Goal: Information Seeking & Learning: Compare options

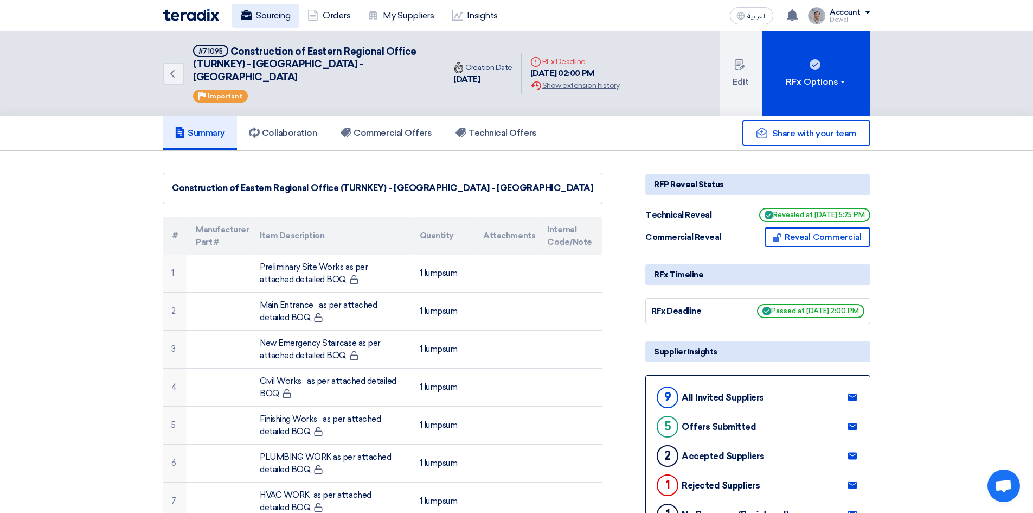
click at [271, 18] on link "Sourcing" at bounding box center [265, 16] width 67 height 24
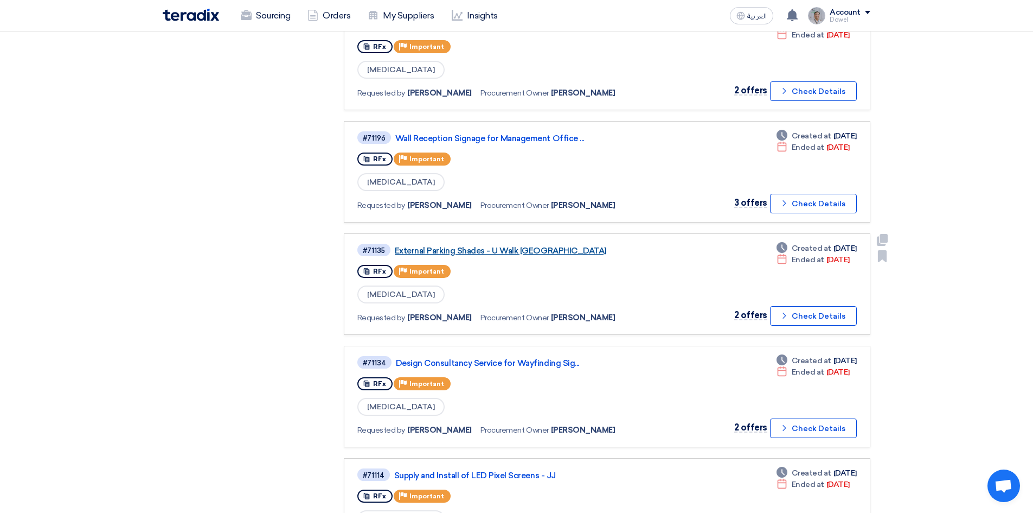
scroll to position [814, 0]
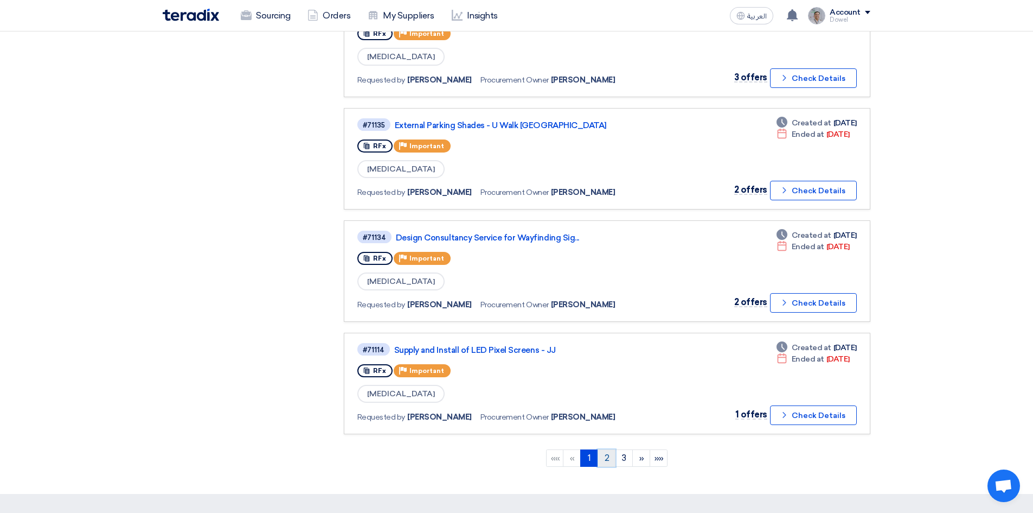
click at [609, 461] on link "2" at bounding box center [607, 457] width 18 height 17
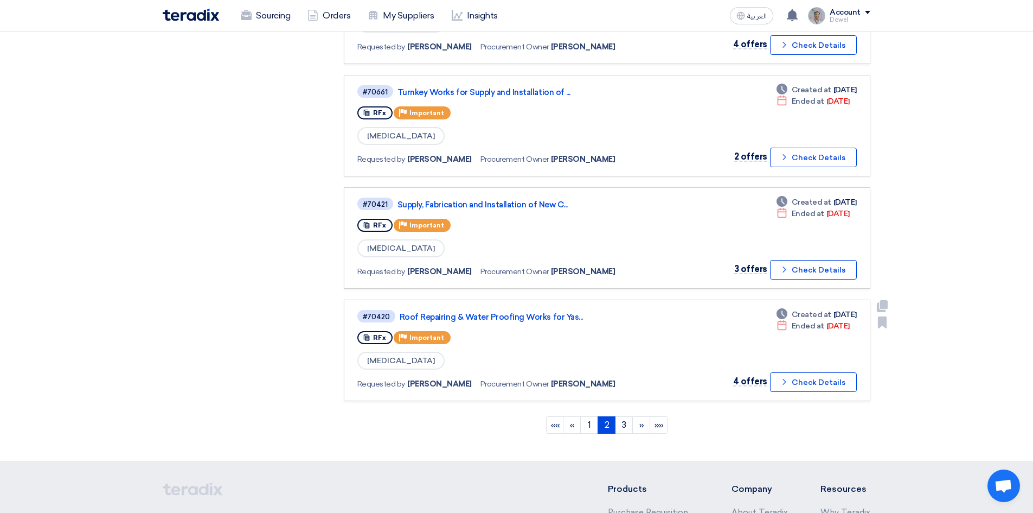
scroll to position [868, 0]
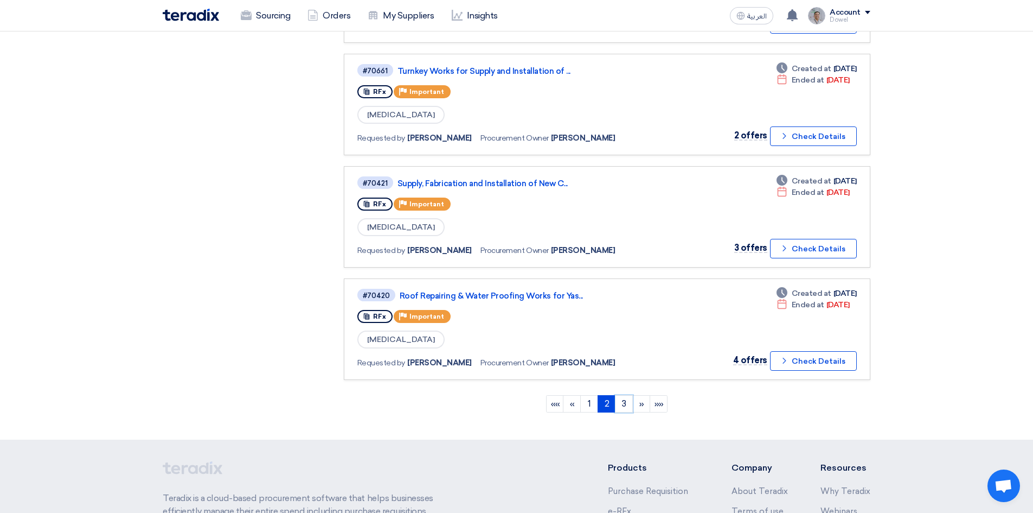
click at [625, 405] on link "3" at bounding box center [624, 403] width 18 height 17
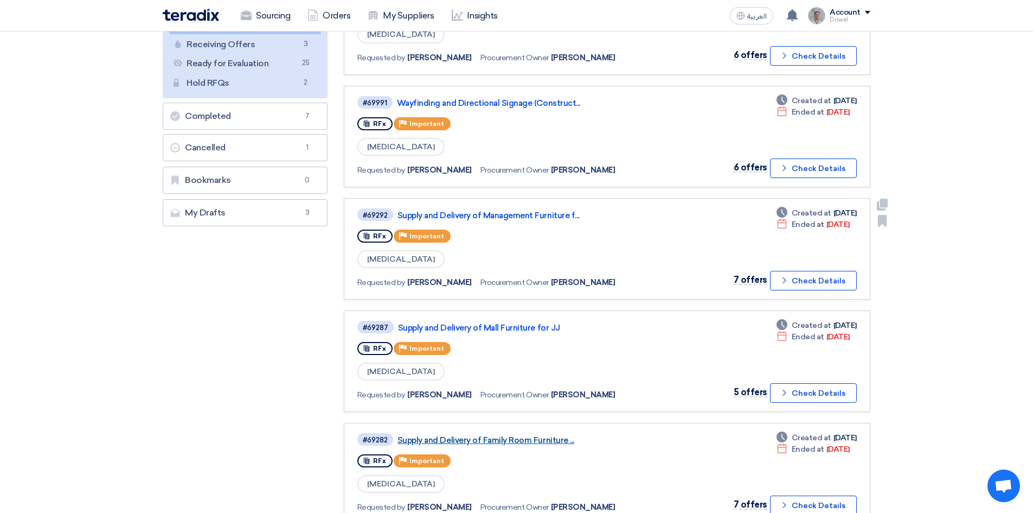
scroll to position [163, 0]
click at [484, 329] on link "Supply and Delivery of Mall Furniture for JJ" at bounding box center [533, 327] width 271 height 10
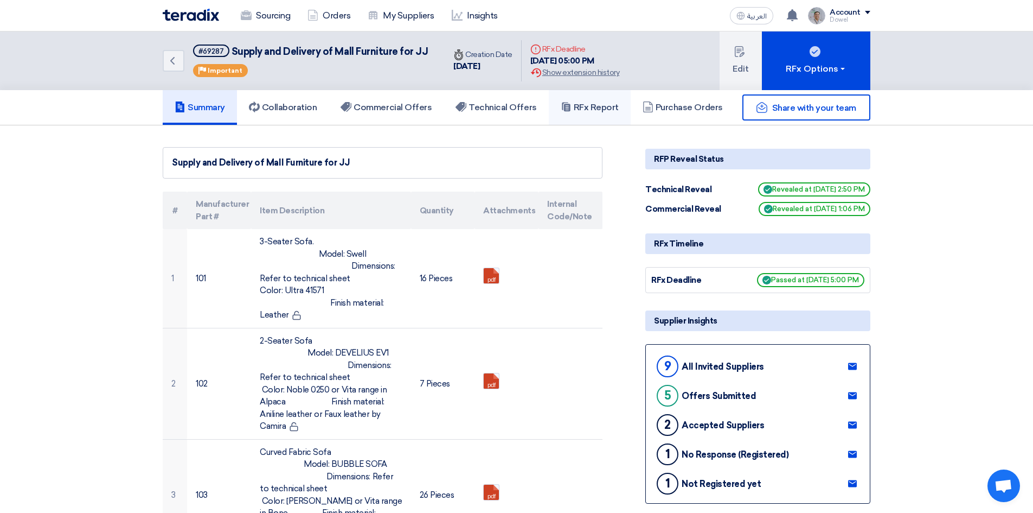
click at [607, 106] on h5 "RFx Report" at bounding box center [590, 107] width 58 height 11
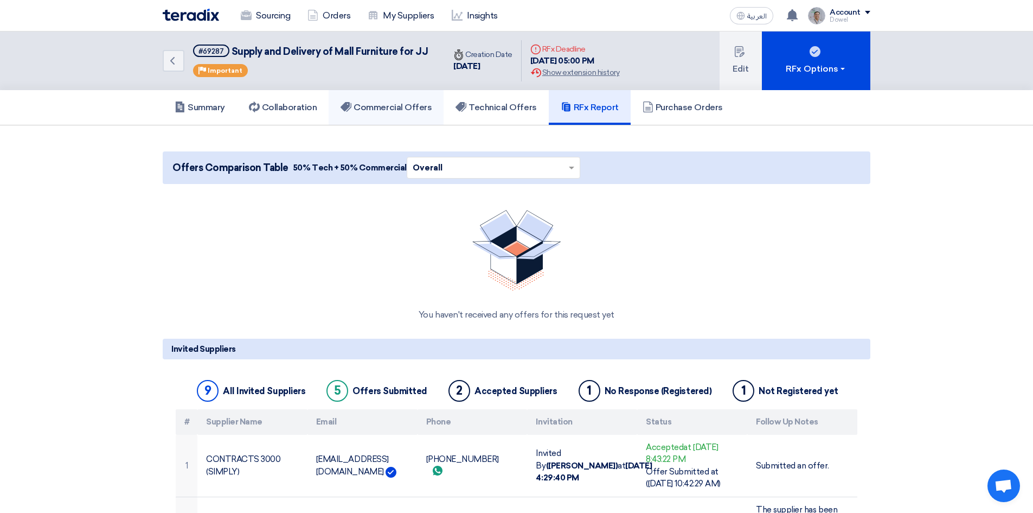
click at [415, 107] on h5 "Commercial Offers" at bounding box center [386, 107] width 91 height 11
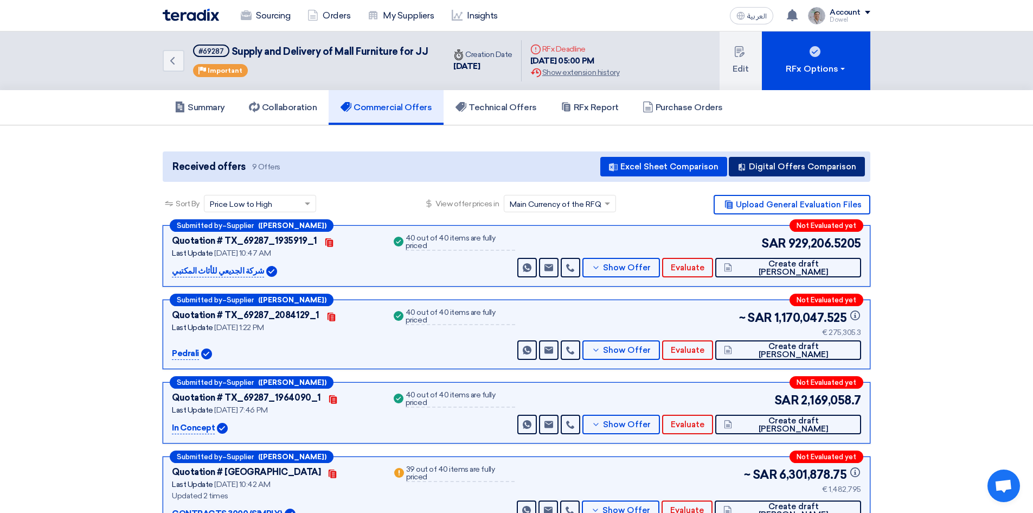
click at [784, 169] on button "Digital Offers Comparison" at bounding box center [797, 167] width 136 height 20
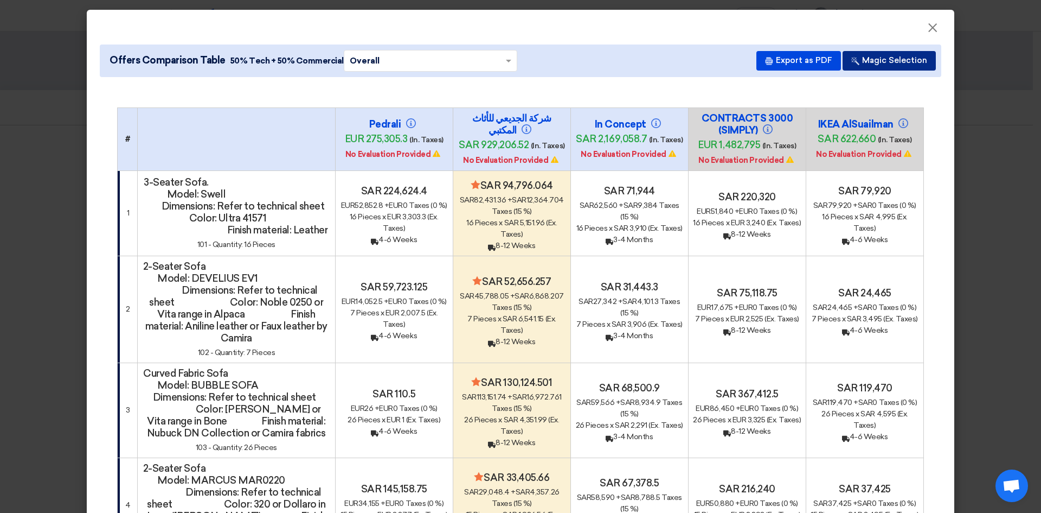
click at [887, 61] on button "Magic Selection" at bounding box center [889, 61] width 93 height 20
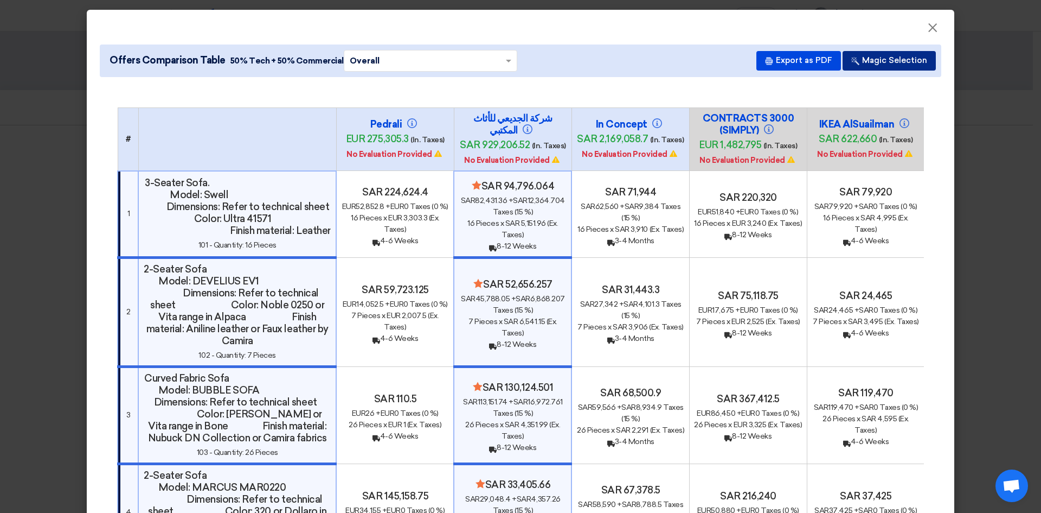
click at [892, 60] on button "Magic Selection" at bounding box center [889, 61] width 93 height 20
click at [928, 33] on span "×" at bounding box center [932, 31] width 11 height 22
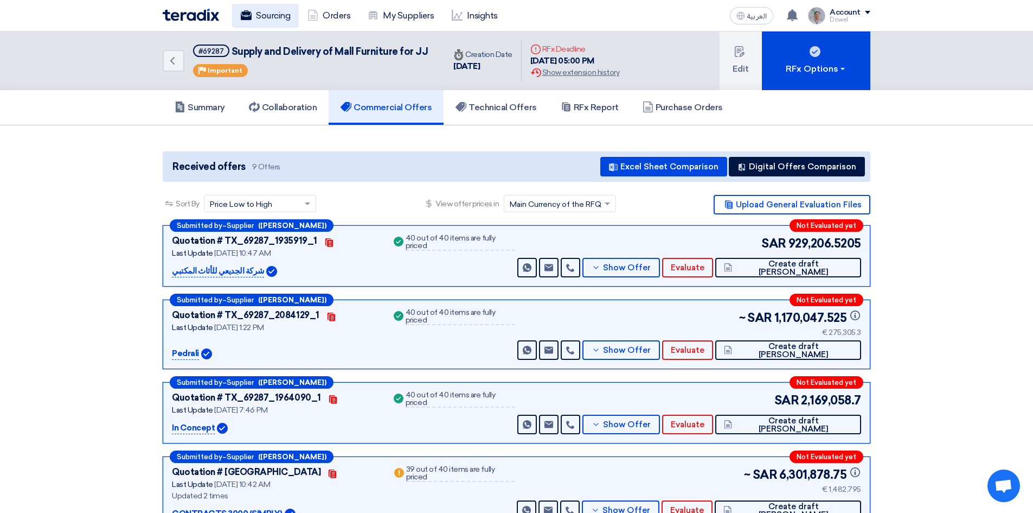
click at [273, 13] on link "Sourcing" at bounding box center [265, 16] width 67 height 24
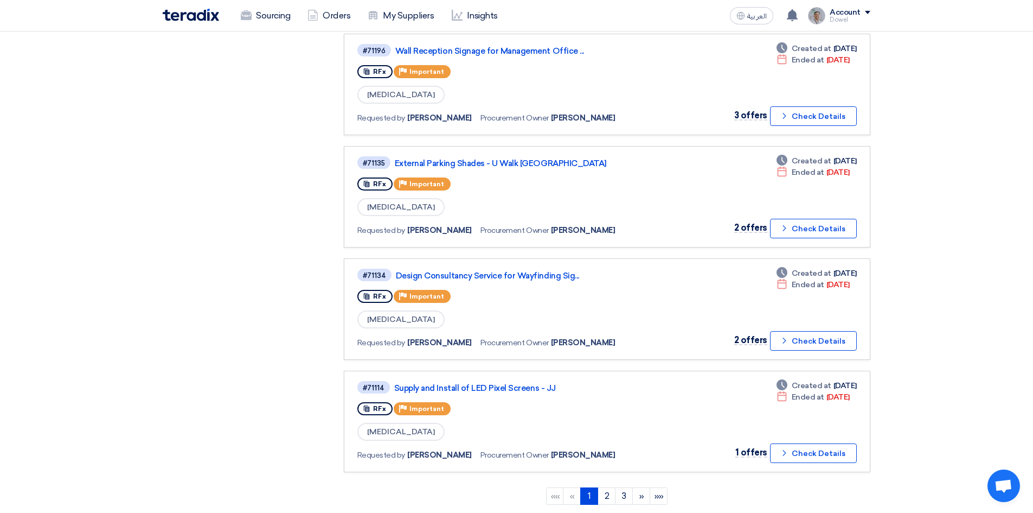
scroll to position [976, 0]
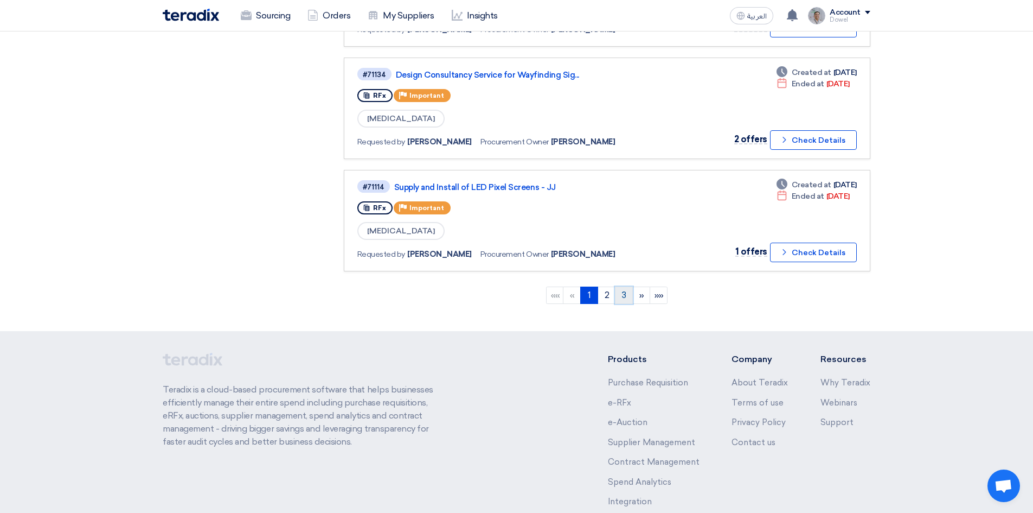
click at [630, 299] on link "3" at bounding box center [624, 294] width 18 height 17
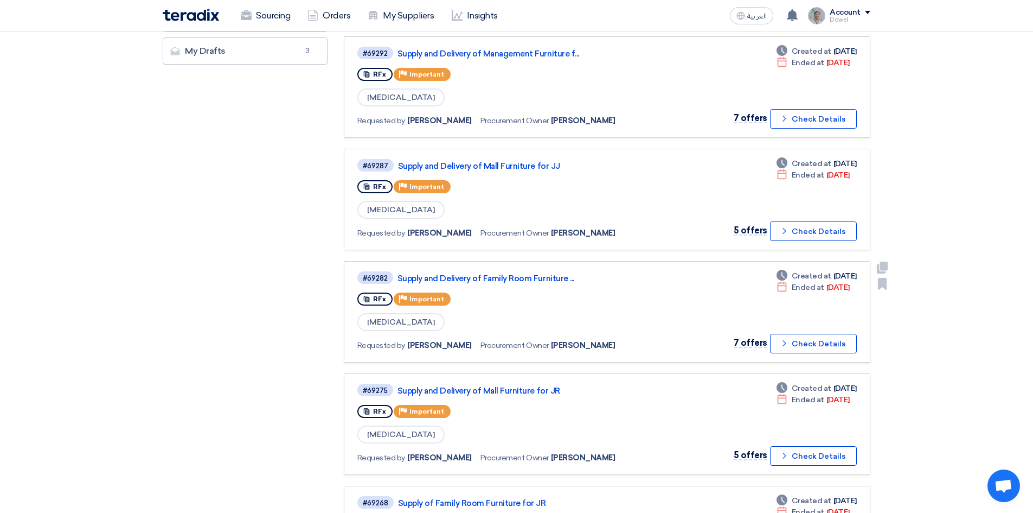
scroll to position [434, 0]
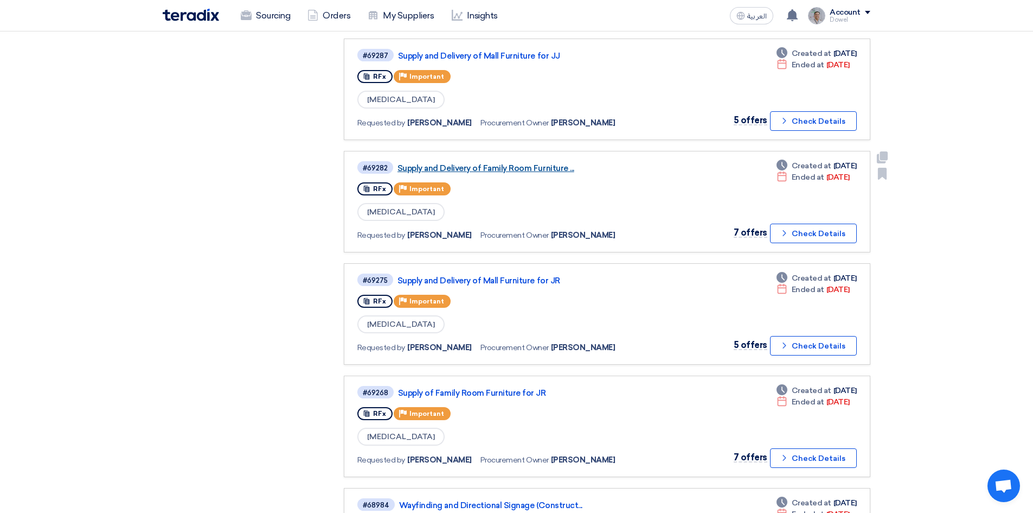
click at [515, 168] on link "Supply and Delivery of Family Room Furniture ..." at bounding box center [533, 168] width 271 height 10
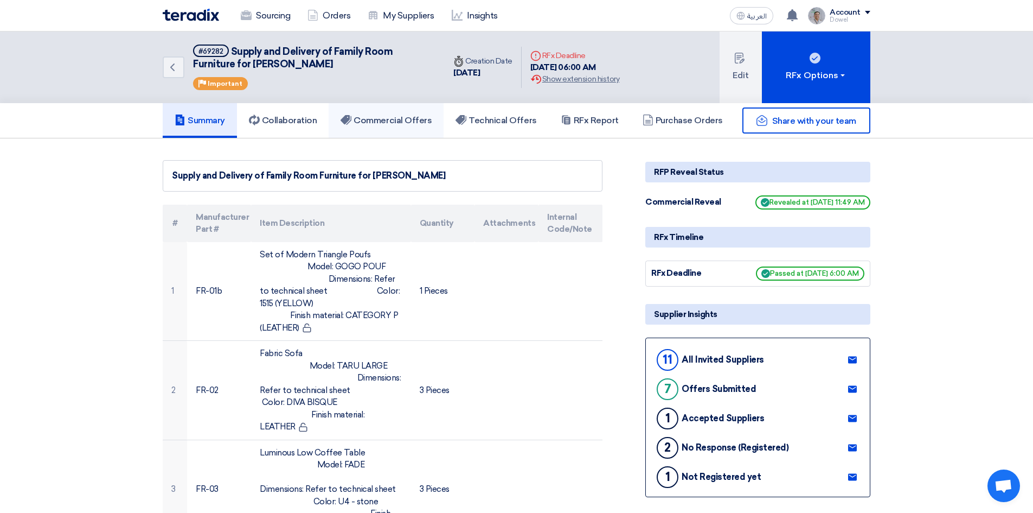
click at [389, 115] on h5 "Commercial Offers" at bounding box center [386, 120] width 91 height 11
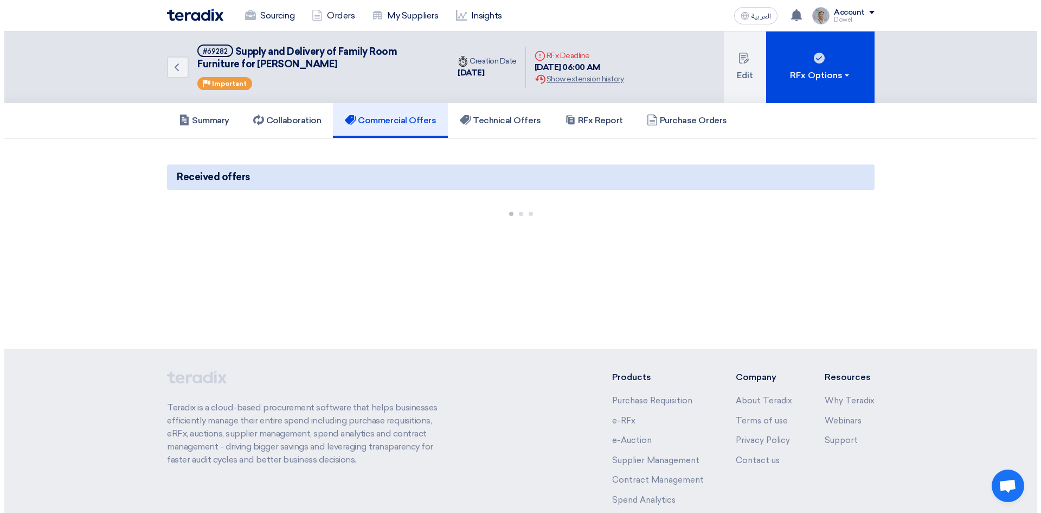
scroll to position [82, 0]
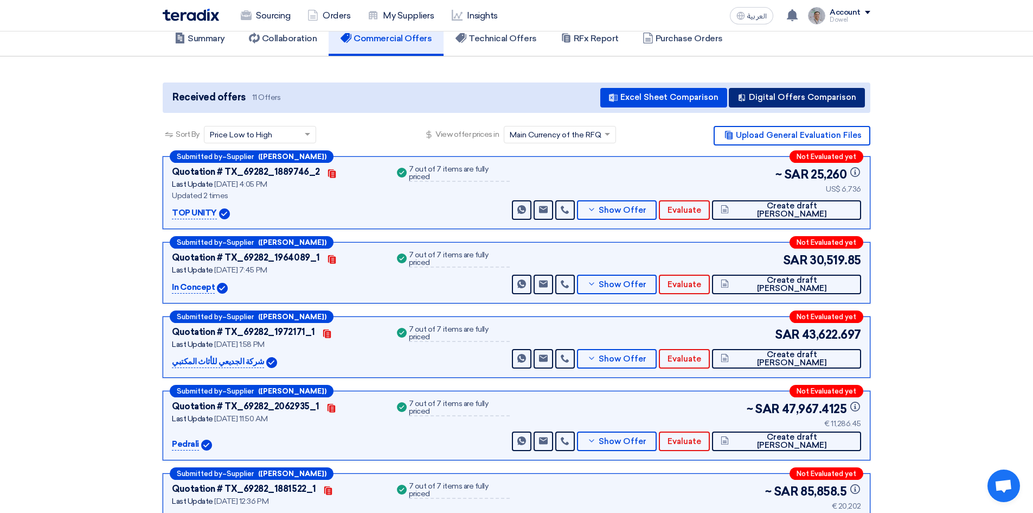
click at [806, 99] on button "Digital Offers Comparison" at bounding box center [797, 98] width 136 height 20
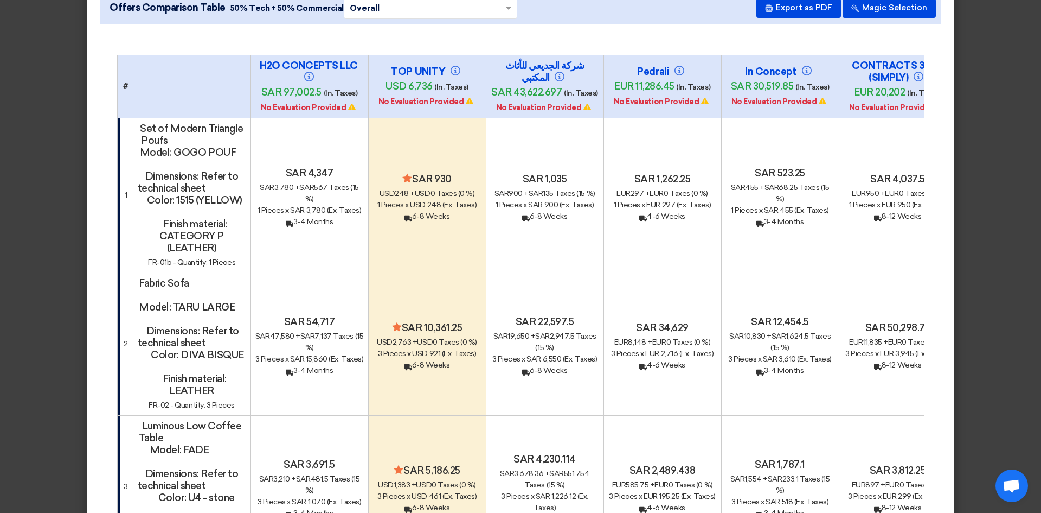
scroll to position [0, 0]
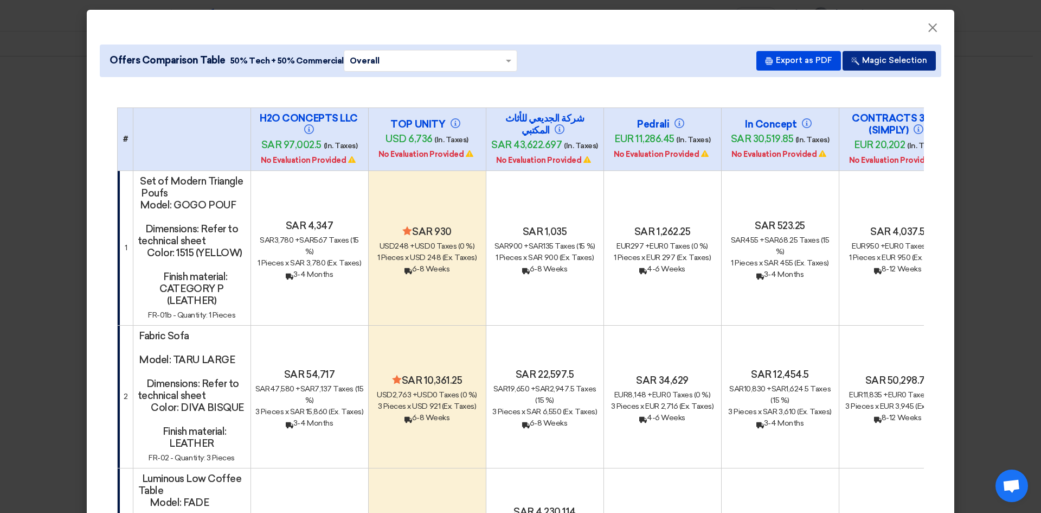
click at [892, 61] on button "Magic Selection" at bounding box center [889, 61] width 93 height 20
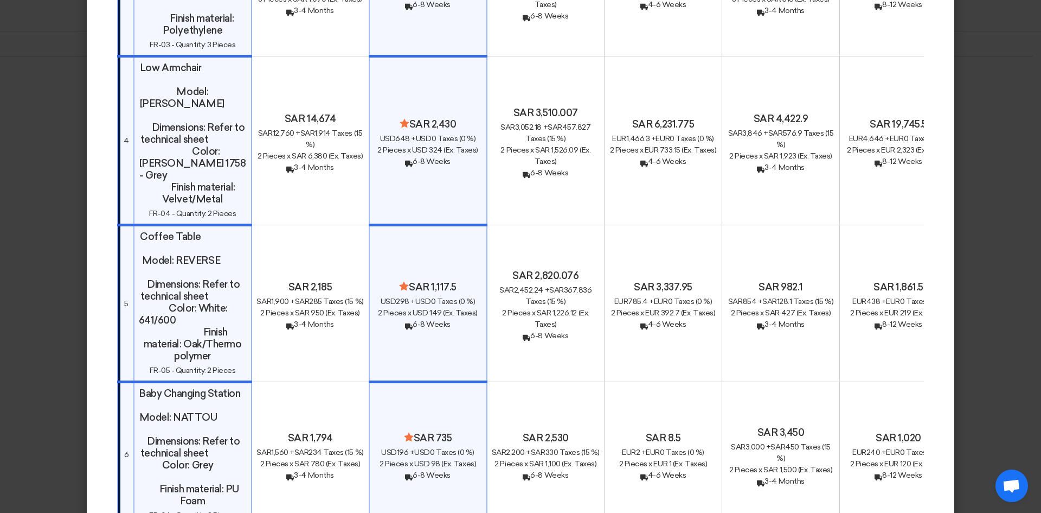
scroll to position [542, 0]
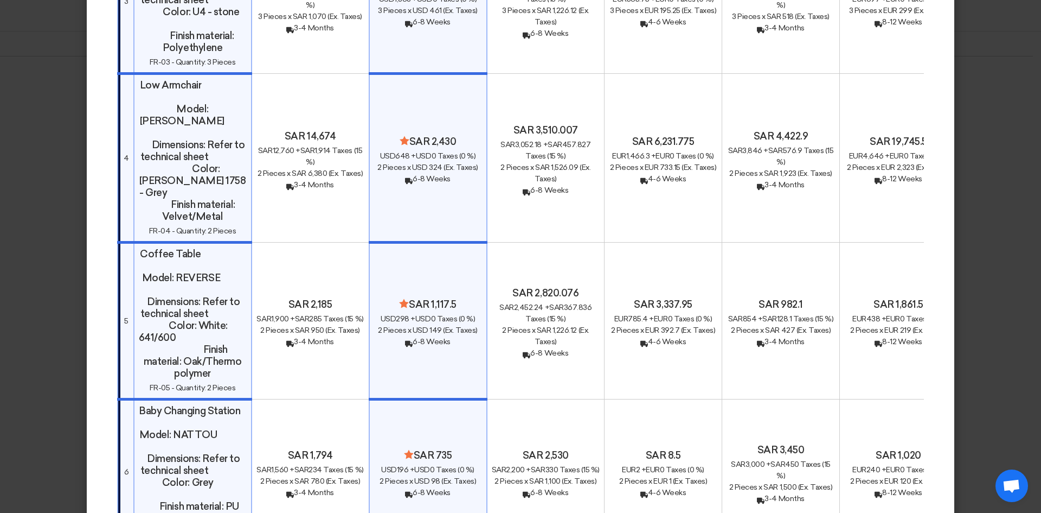
drag, startPoint x: 408, startPoint y: 278, endPoint x: 432, endPoint y: 277, distance: 23.3
click at [432, 298] on h4 "Minimize/Maximize Category sar 1,117.5" at bounding box center [428, 304] width 108 height 12
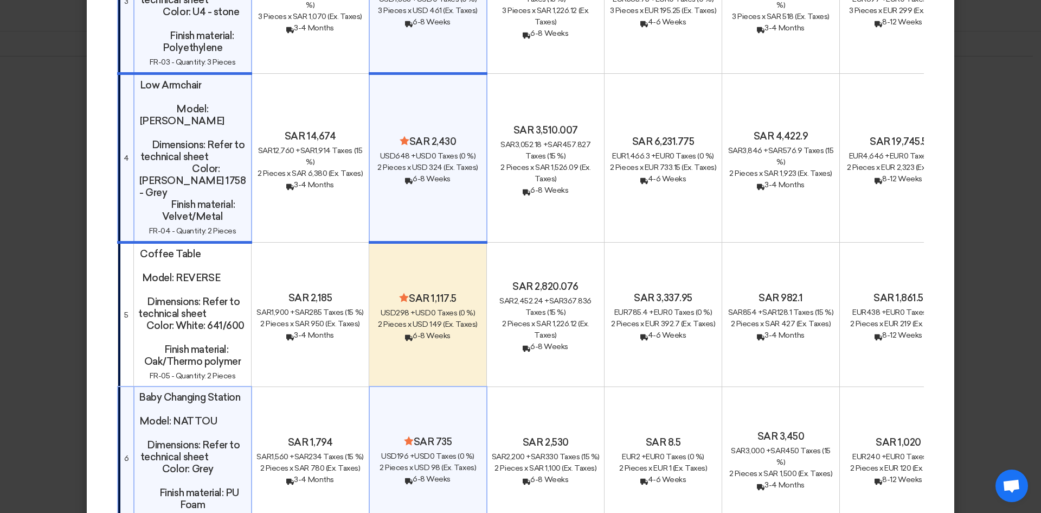
click at [436, 292] on h4 "Minimize/Maximize Category sar 1,117.5" at bounding box center [428, 298] width 108 height 12
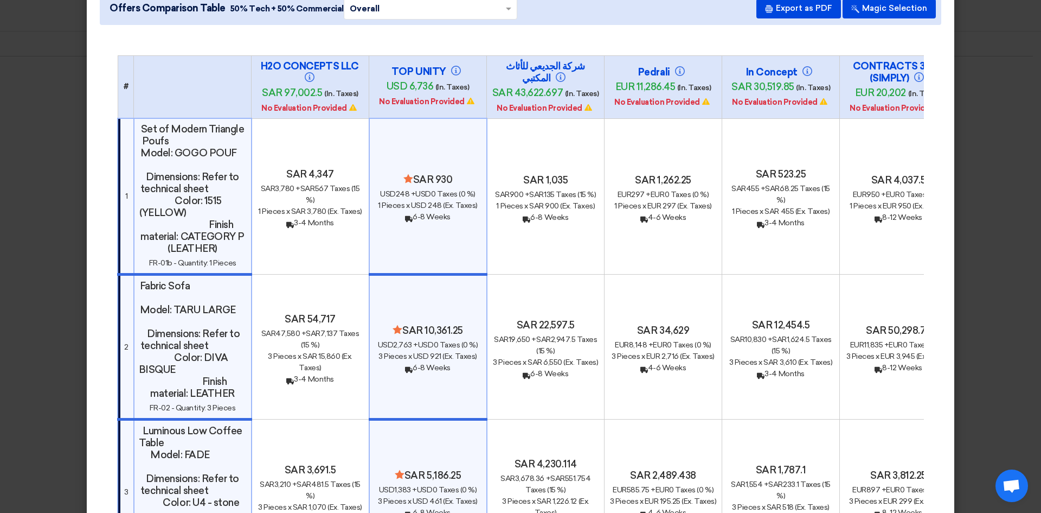
scroll to position [0, 0]
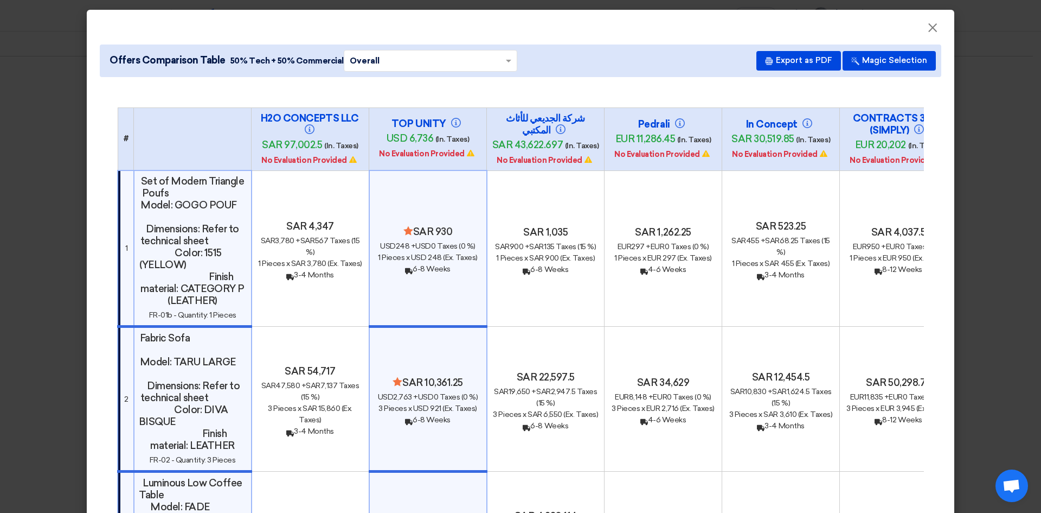
drag, startPoint x: 610, startPoint y: 140, endPoint x: 626, endPoint y: 144, distance: 17.1
click at [626, 144] on h4 "eur 11,286.45 (In. Taxes)" at bounding box center [663, 139] width 108 height 13
click at [429, 247] on div "usd 248 + usd 0 Taxes (0 %)" at bounding box center [428, 245] width 108 height 11
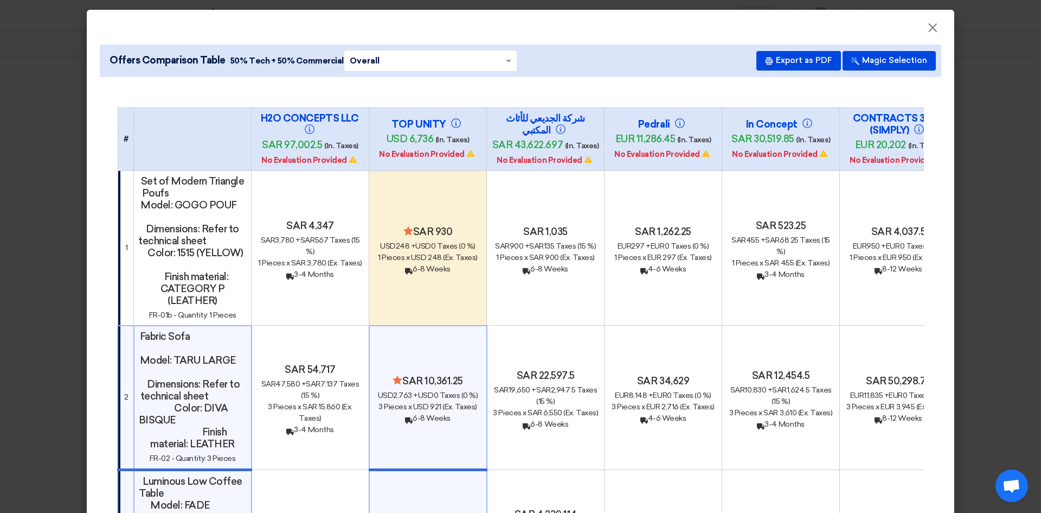
drag, startPoint x: 411, startPoint y: 229, endPoint x: 448, endPoint y: 264, distance: 51.0
click at [448, 264] on div "Minimize/Maximize Category sar 930 usd 248 + usd 0 Taxes (0 %) 1 Pieces x usd 2…" at bounding box center [428, 250] width 108 height 49
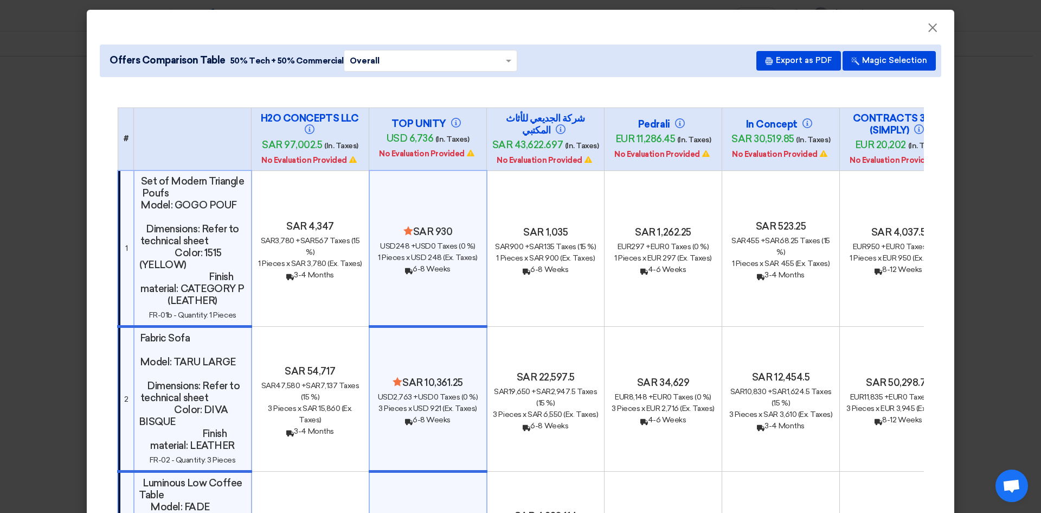
click at [380, 136] on h4 "usd 6,736 (In. Taxes)" at bounding box center [428, 138] width 108 height 13
click at [387, 138] on span "usd 6,736" at bounding box center [410, 138] width 47 height 12
drag, startPoint x: 382, startPoint y: 244, endPoint x: 419, endPoint y: 251, distance: 37.0
click at [419, 251] on div "usd 248 + usd 0 Taxes (0 %)" at bounding box center [428, 245] width 108 height 11
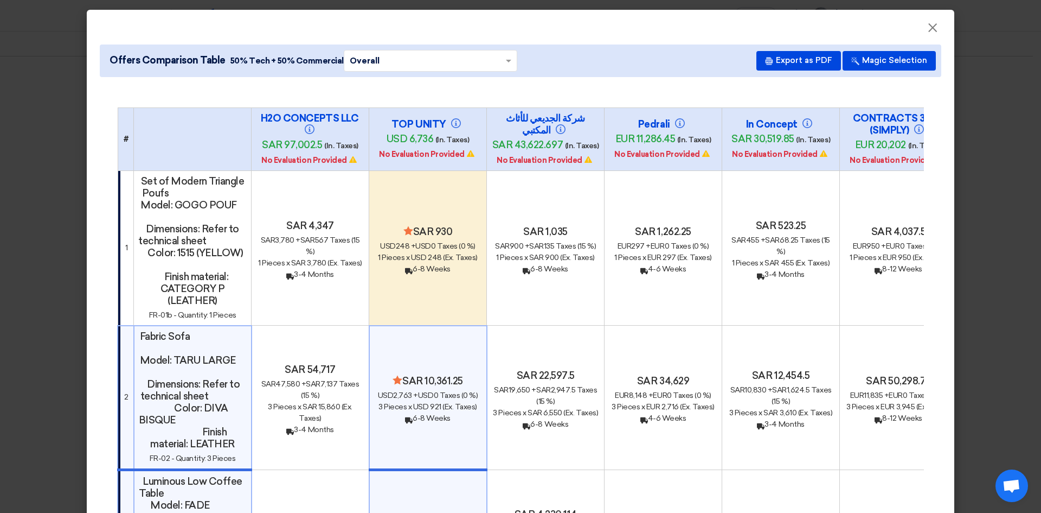
click at [546, 248] on div "sar 900 + sar 135 Taxes (15 %)" at bounding box center [545, 245] width 108 height 11
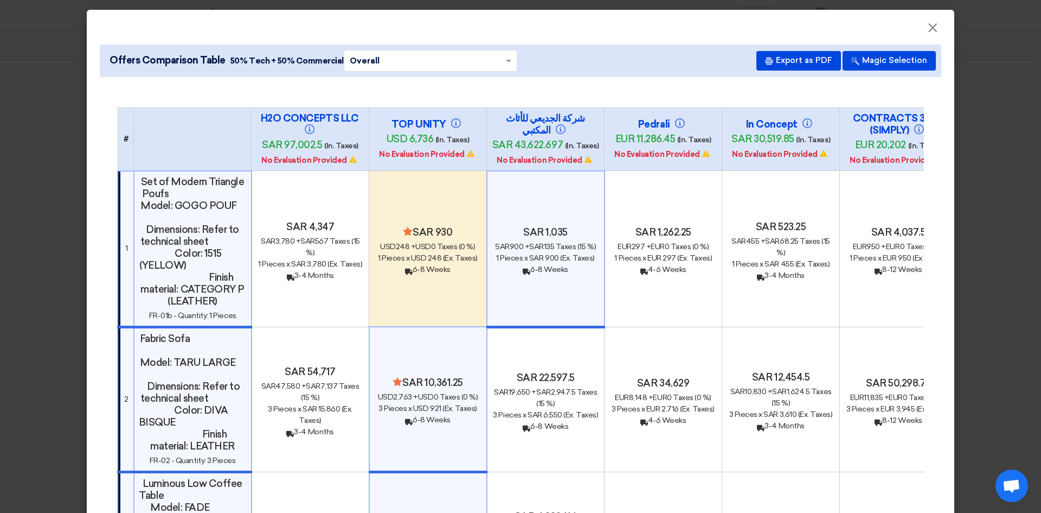
drag, startPoint x: 379, startPoint y: 244, endPoint x: 435, endPoint y: 253, distance: 56.6
click at [435, 253] on div "Minimize/Maximize Category sar 930 usd 248 + usd 0 Taxes (0 %) 1 Pieces x usd 2…" at bounding box center [428, 250] width 108 height 49
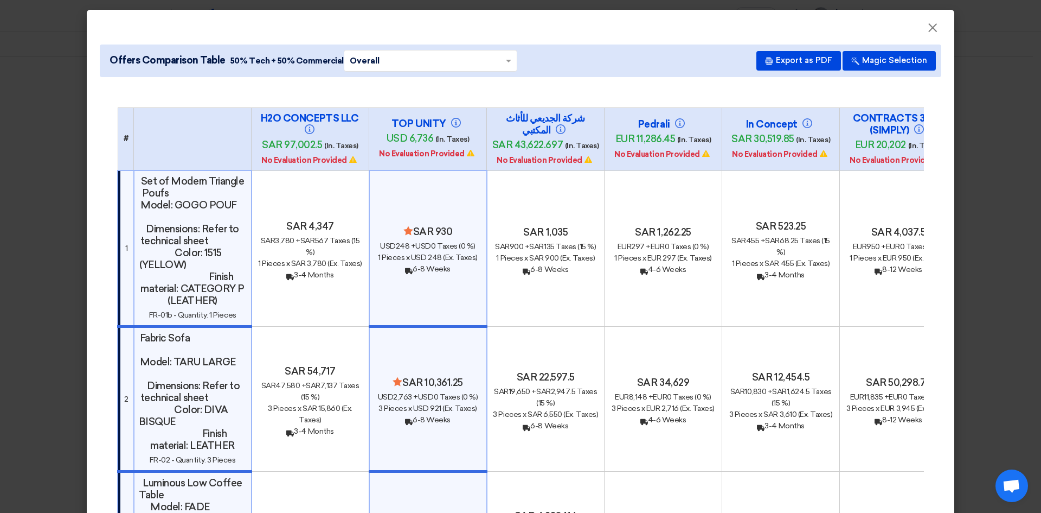
click at [415, 233] on h4 "Minimize/Maximize Category sar 930" at bounding box center [428, 232] width 108 height 12
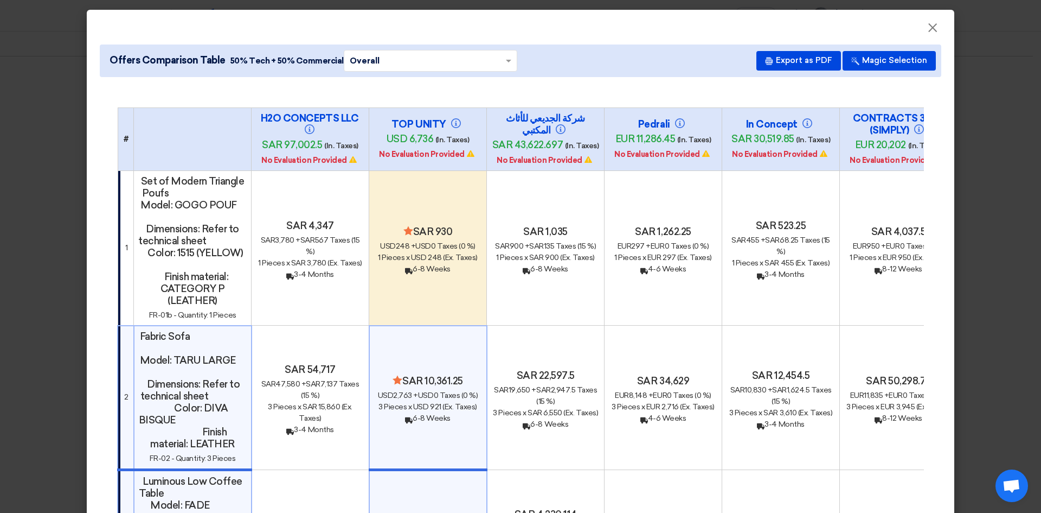
drag, startPoint x: 383, startPoint y: 137, endPoint x: 428, endPoint y: 142, distance: 44.8
click at [431, 136] on h4 "usd 6,736 (In. Taxes)" at bounding box center [428, 139] width 108 height 13
drag, startPoint x: 374, startPoint y: 243, endPoint x: 445, endPoint y: 276, distance: 78.1
click at [445, 276] on td "Minimize/Maximize Category sar 930 usd 248 + usd 0 Taxes (0 %) 1 Pieces x usd 2…" at bounding box center [428, 247] width 118 height 155
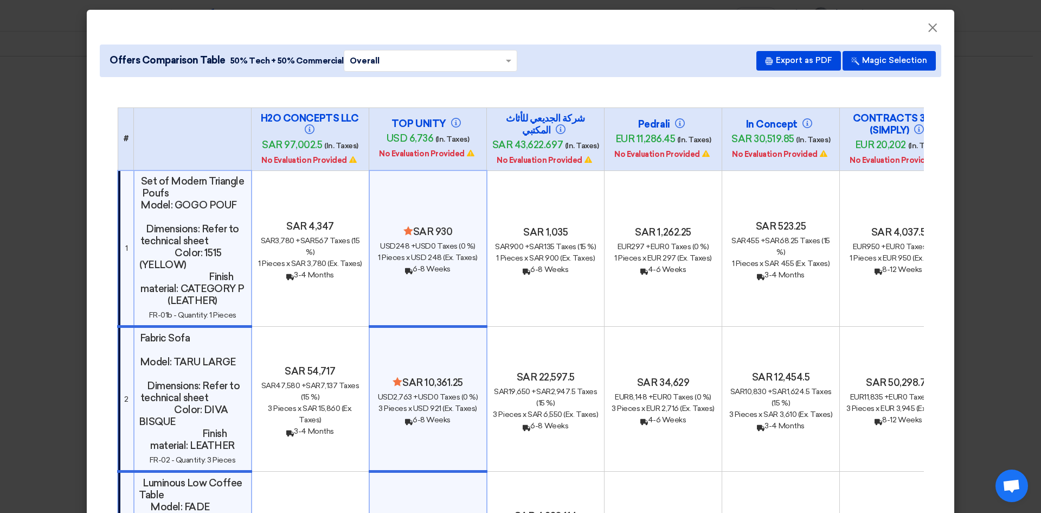
click at [385, 254] on span "Pieces x" at bounding box center [396, 257] width 28 height 9
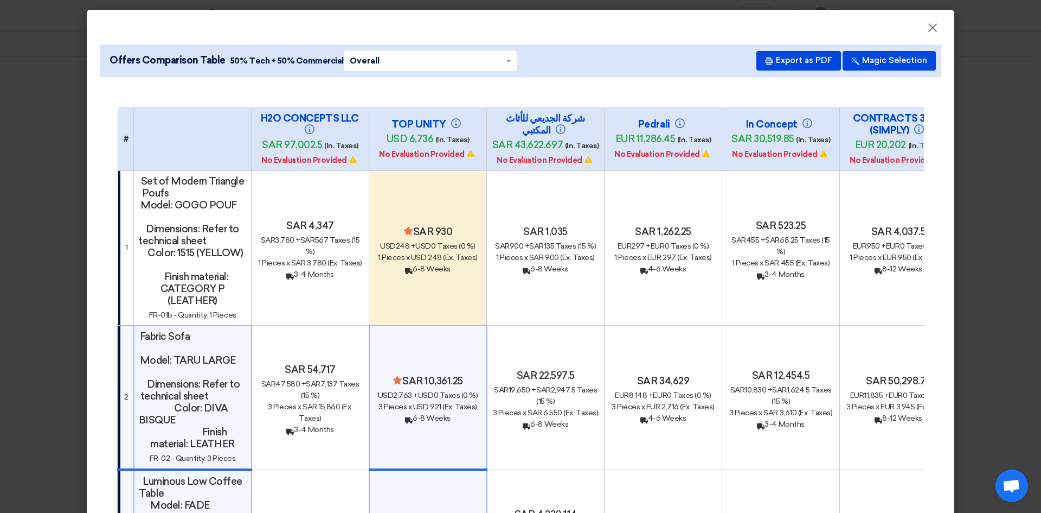
drag, startPoint x: 376, startPoint y: 244, endPoint x: 399, endPoint y: 251, distance: 23.7
click at [380, 244] on span "usd" at bounding box center [388, 245] width 16 height 9
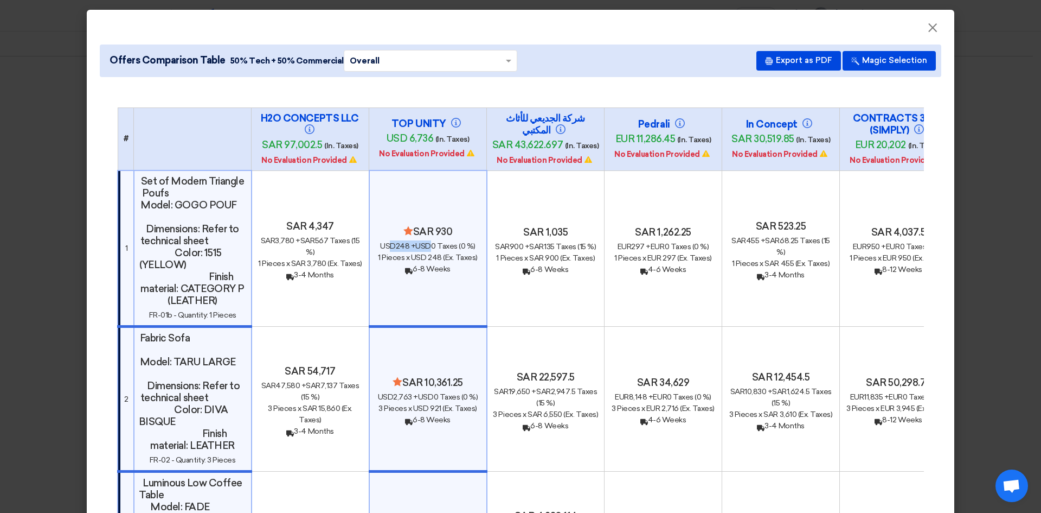
drag, startPoint x: 399, startPoint y: 251, endPoint x: 430, endPoint y: 249, distance: 30.9
click at [430, 249] on div "usd 248 + usd 0 Taxes (0 %)" at bounding box center [428, 245] width 108 height 11
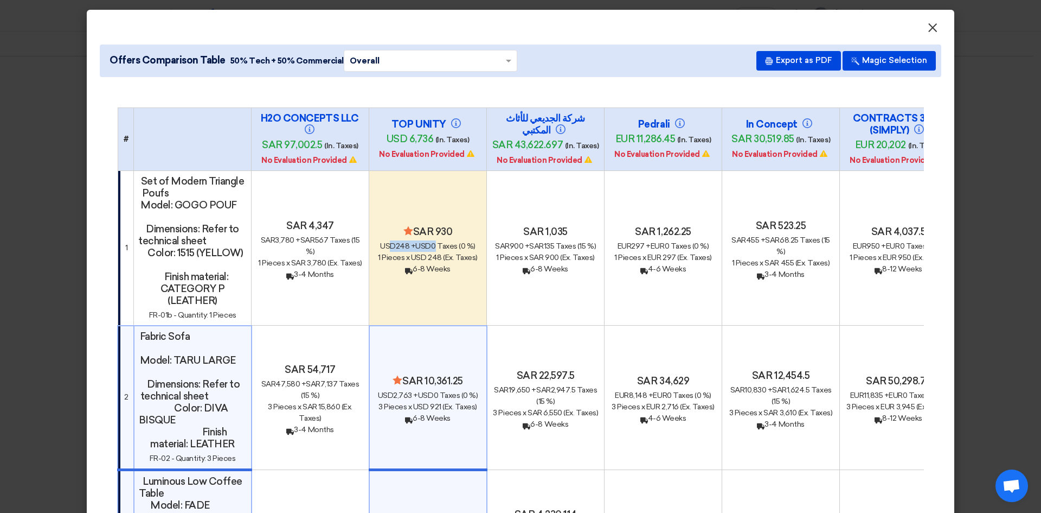
click at [936, 33] on button "×" at bounding box center [933, 28] width 28 height 22
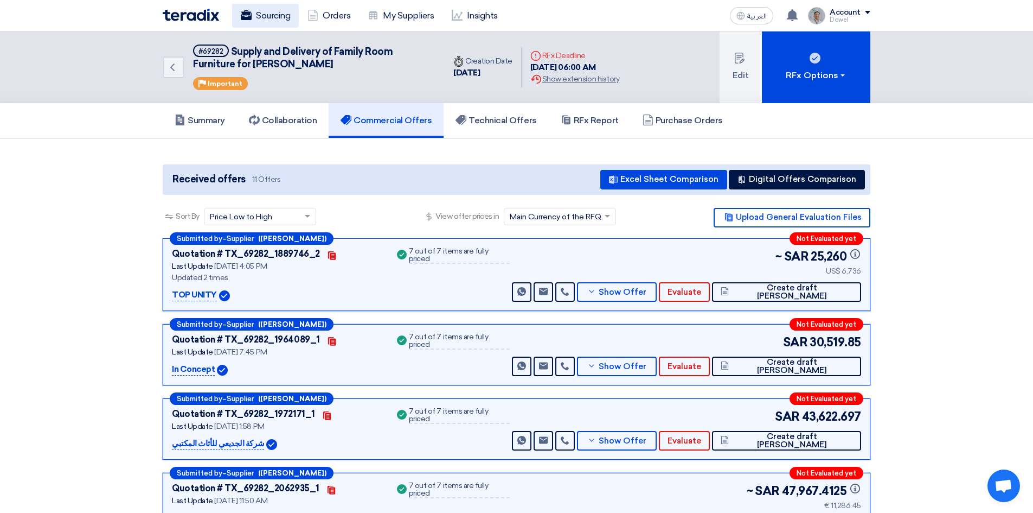
click at [262, 12] on link "Sourcing" at bounding box center [265, 16] width 67 height 24
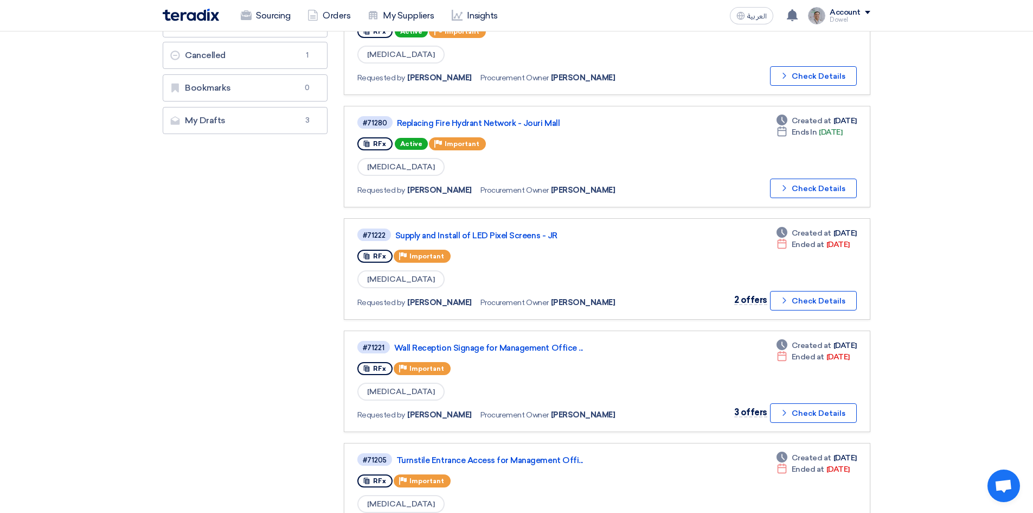
scroll to position [380, 0]
